Goal: Check status: Check status

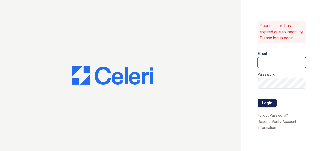
type input "[EMAIL_ADDRESS][DOMAIN_NAME]"
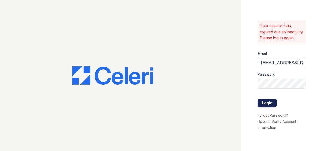
click at [265, 106] on button "Login" at bounding box center [267, 103] width 19 height 8
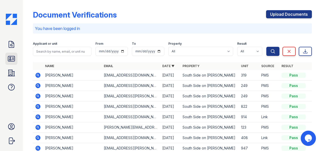
click at [14, 60] on icon at bounding box center [11, 58] width 8 height 8
